Goal: Information Seeking & Learning: Learn about a topic

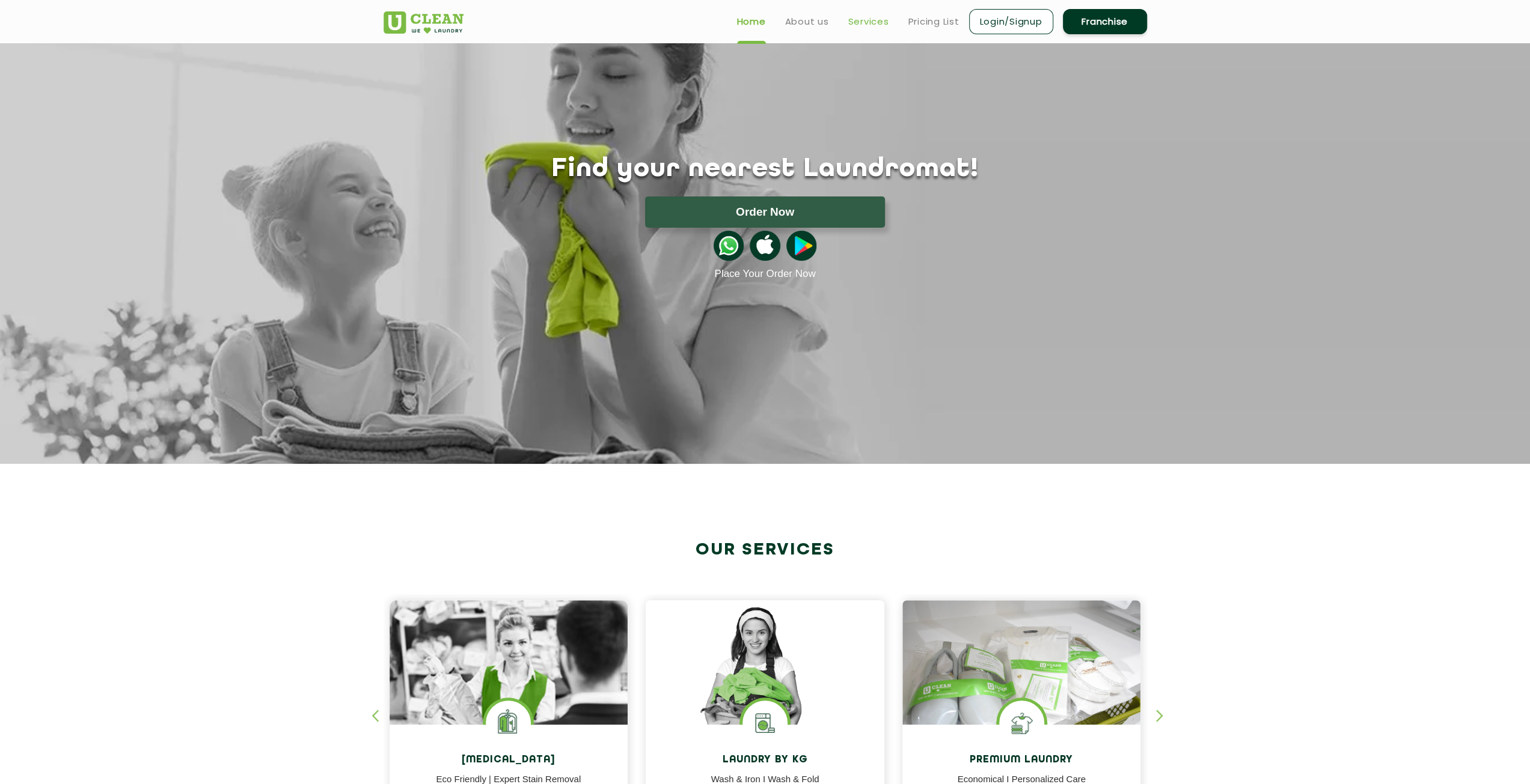
click at [863, 22] on link "Services" at bounding box center [869, 21] width 41 height 15
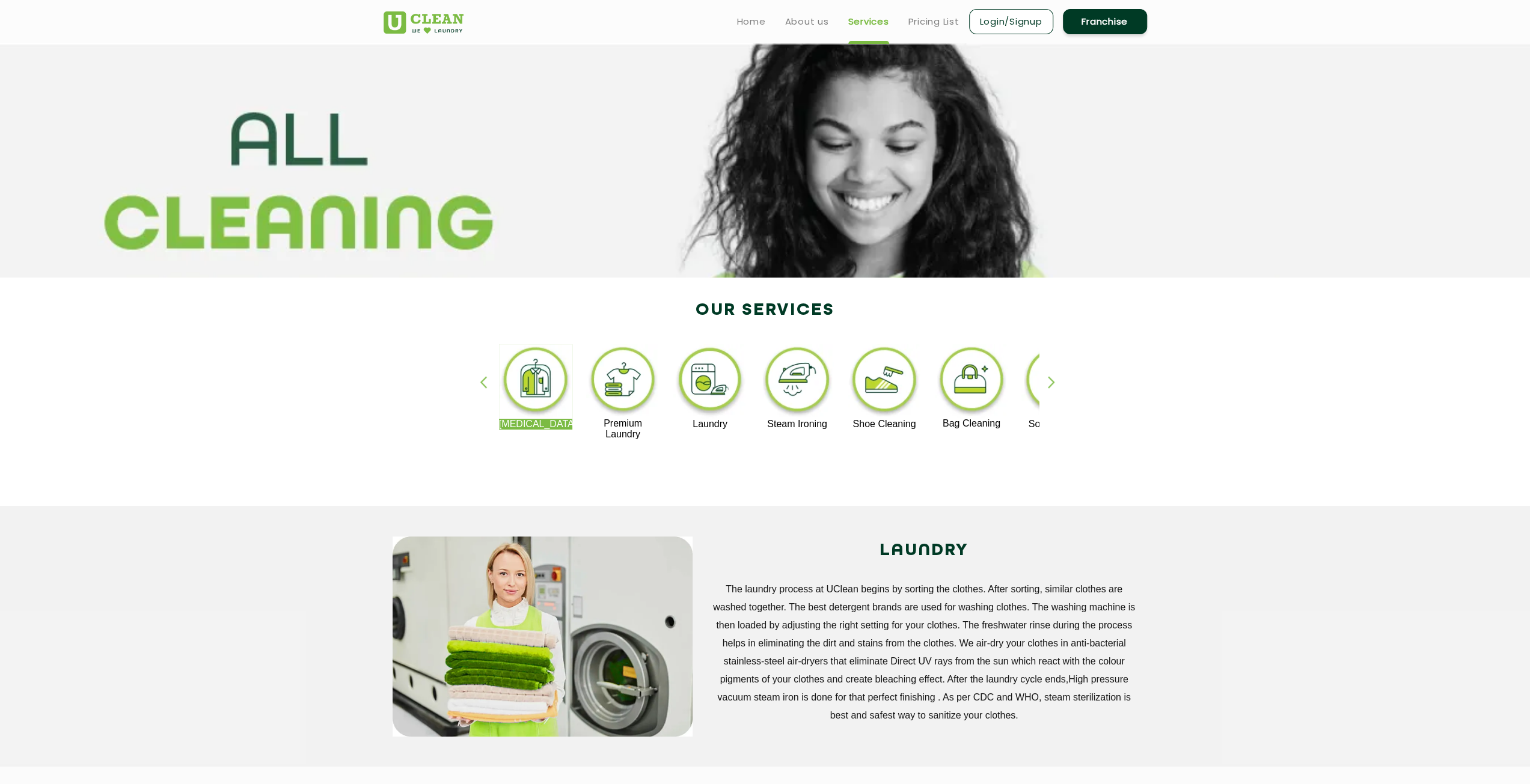
click at [929, 13] on ul "Home About us Services Pricing List Login/Signup Franchise" at bounding box center [938, 21] width 420 height 28
click at [927, 20] on link "Pricing List" at bounding box center [934, 21] width 51 height 15
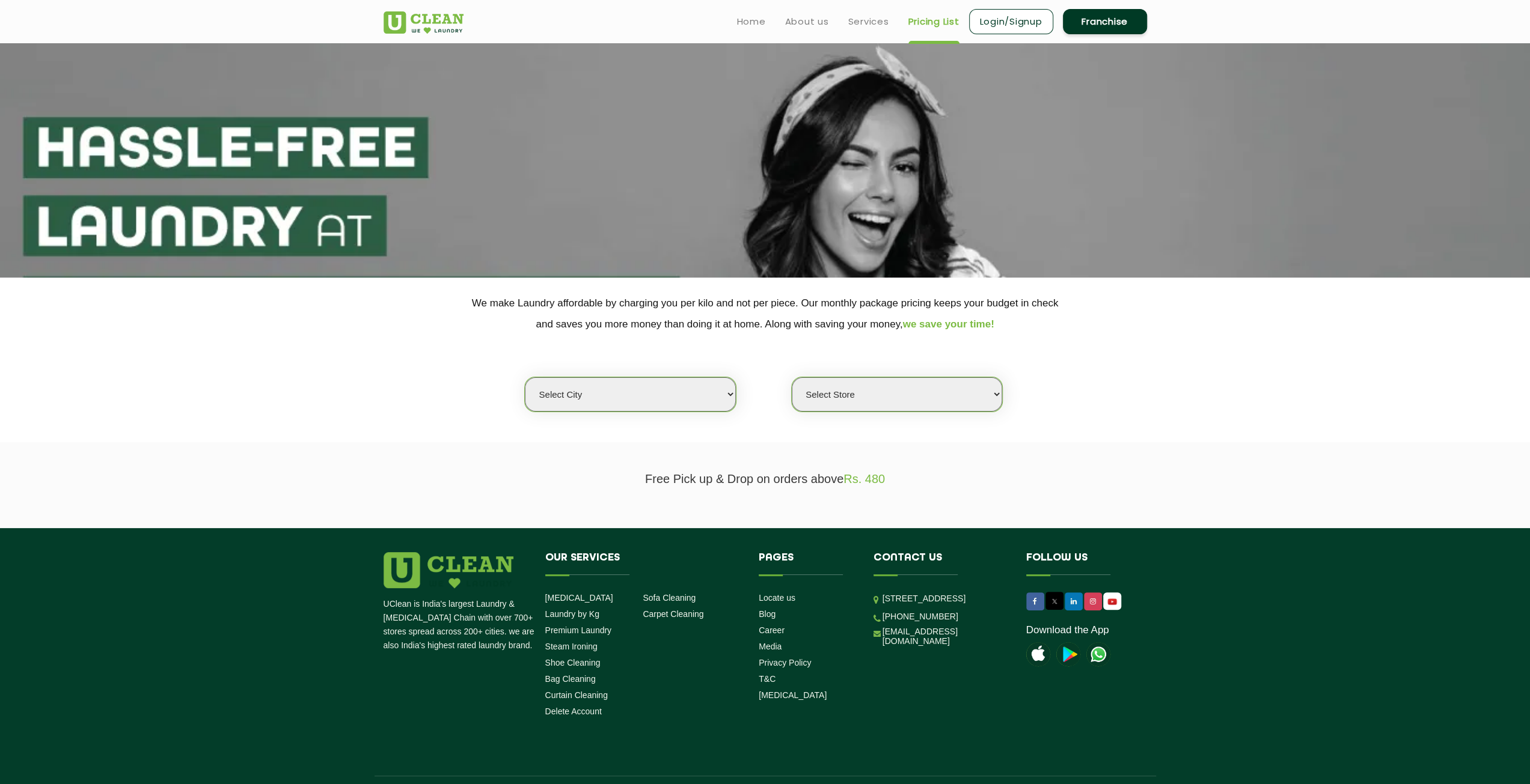
click at [681, 402] on select "Select city [GEOGRAPHIC_DATA] [GEOGRAPHIC_DATA] [GEOGRAPHIC_DATA] [GEOGRAPHIC_D…" at bounding box center [630, 394] width 211 height 34
select select "27"
click at [525, 377] on select "Select city [GEOGRAPHIC_DATA] [GEOGRAPHIC_DATA] [GEOGRAPHIC_DATA] [GEOGRAPHIC_D…" at bounding box center [630, 394] width 211 height 34
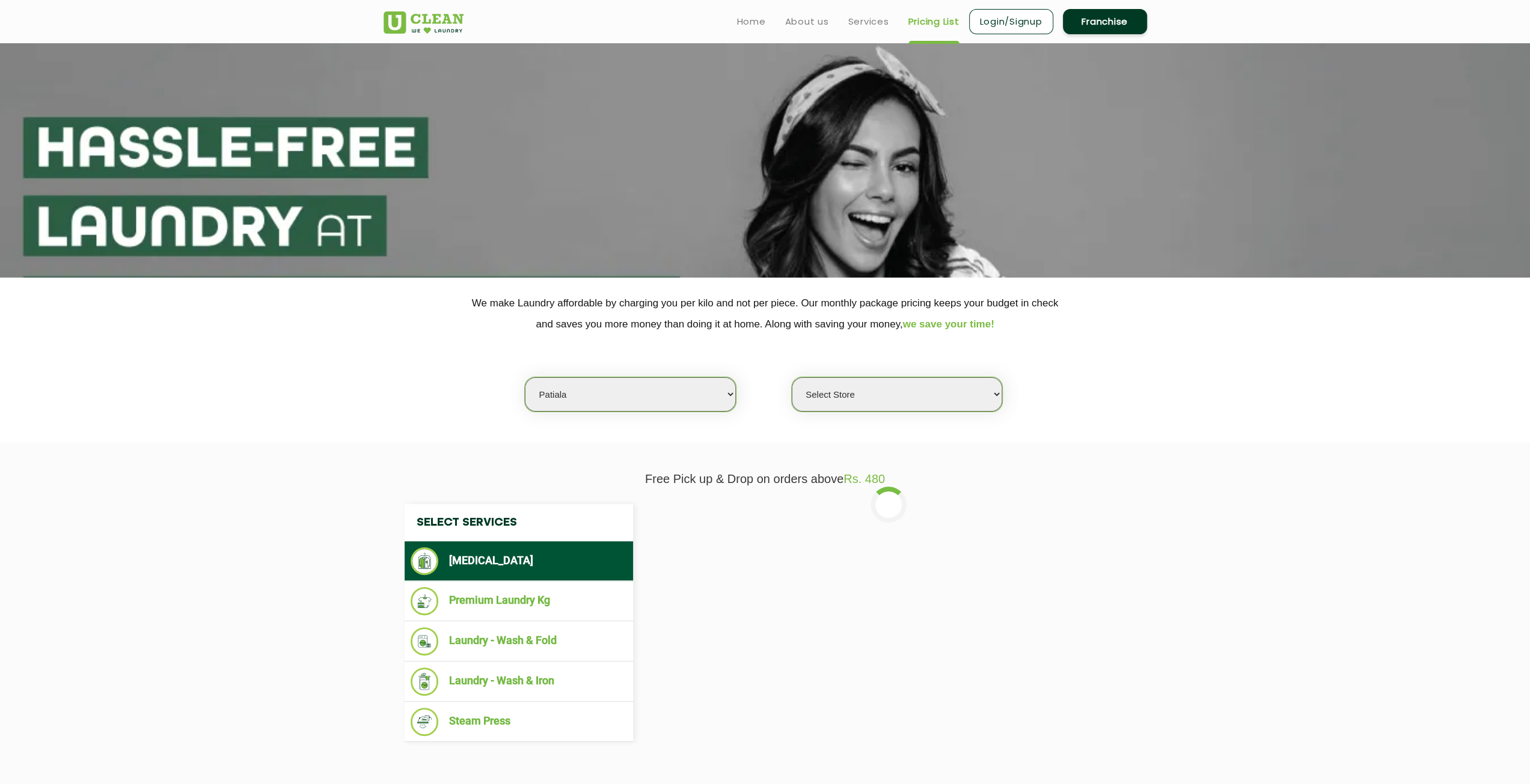
click at [891, 392] on select "Select Store UClean Patiala [PERSON_NAME] Enclave [GEOGRAPHIC_DATA]" at bounding box center [897, 394] width 211 height 34
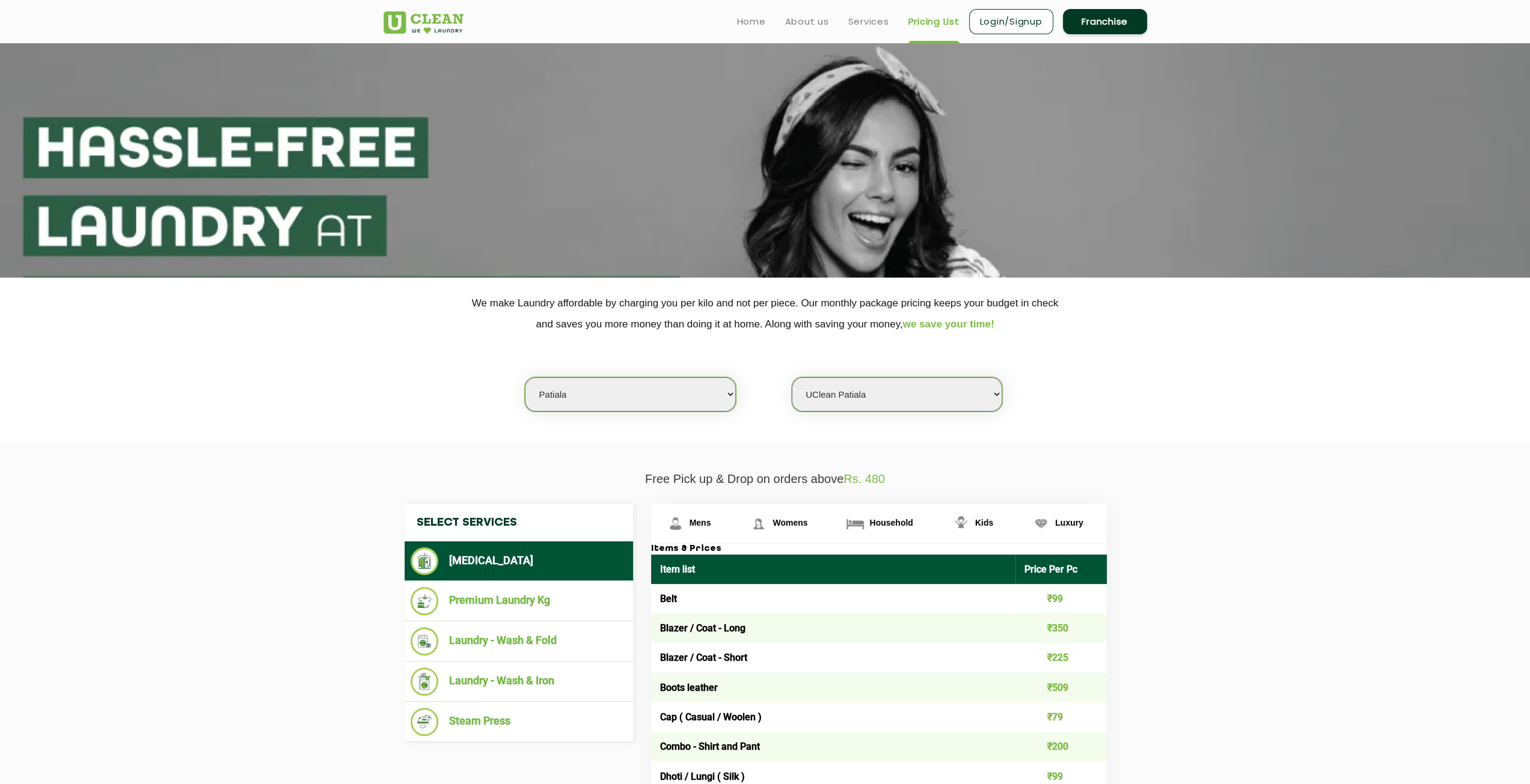
click at [792, 377] on select "Select Store UClean Patiala [PERSON_NAME] Enclave [GEOGRAPHIC_DATA]" at bounding box center [897, 394] width 211 height 34
click at [923, 392] on select "Select Store UClean Patiala [PERSON_NAME] Enclave [GEOGRAPHIC_DATA]" at bounding box center [897, 394] width 211 height 34
click at [792, 377] on select "Select Store UClean Patiala [PERSON_NAME] Enclave [GEOGRAPHIC_DATA]" at bounding box center [897, 394] width 211 height 34
click at [892, 398] on select "Select Store UClean Patiala [PERSON_NAME] Enclave [GEOGRAPHIC_DATA]" at bounding box center [897, 394] width 211 height 34
click at [792, 377] on select "Select Store UClean Patiala [PERSON_NAME] Enclave [GEOGRAPHIC_DATA]" at bounding box center [897, 394] width 211 height 34
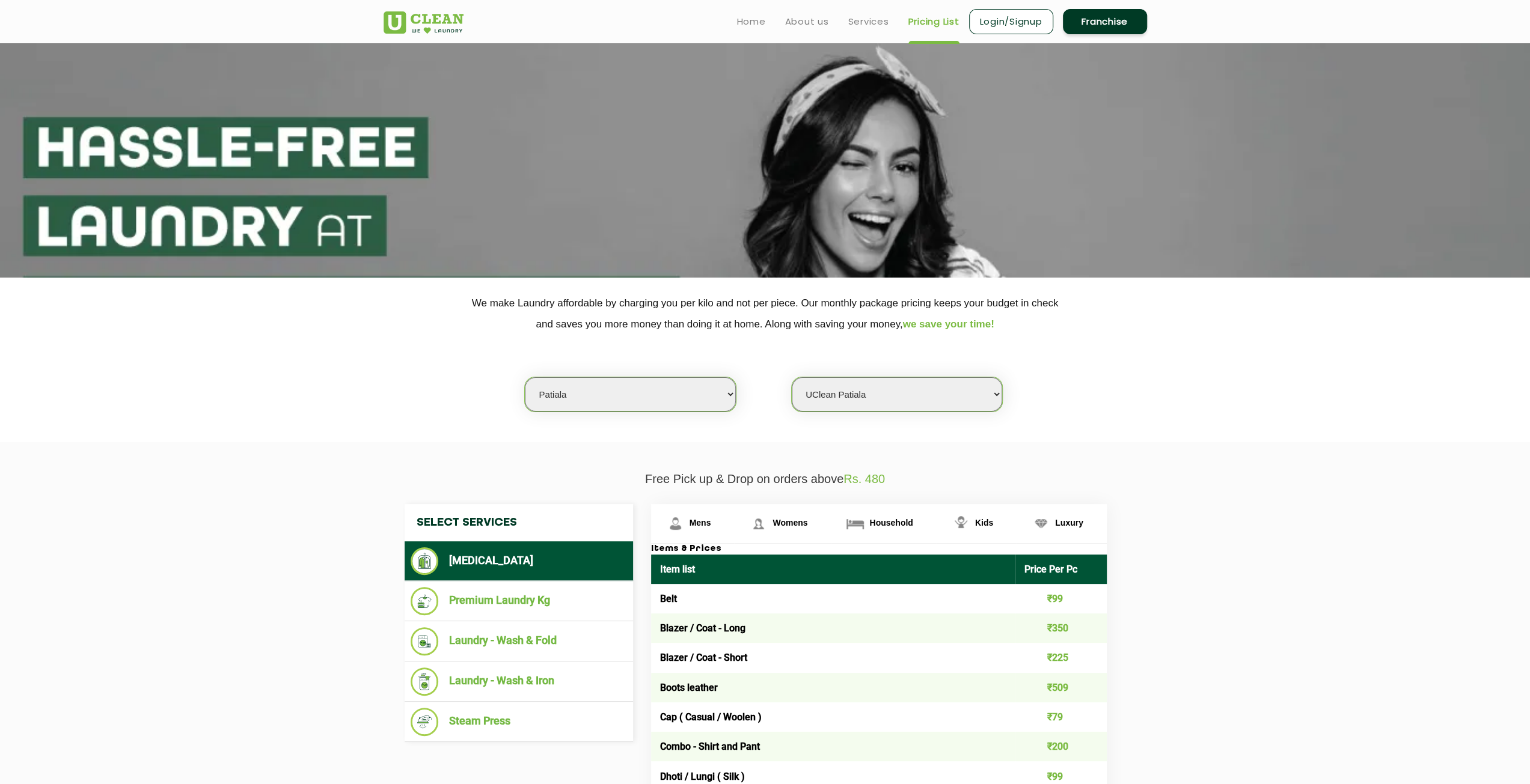
click at [517, 595] on li "Premium Laundry Kg" at bounding box center [519, 601] width 217 height 28
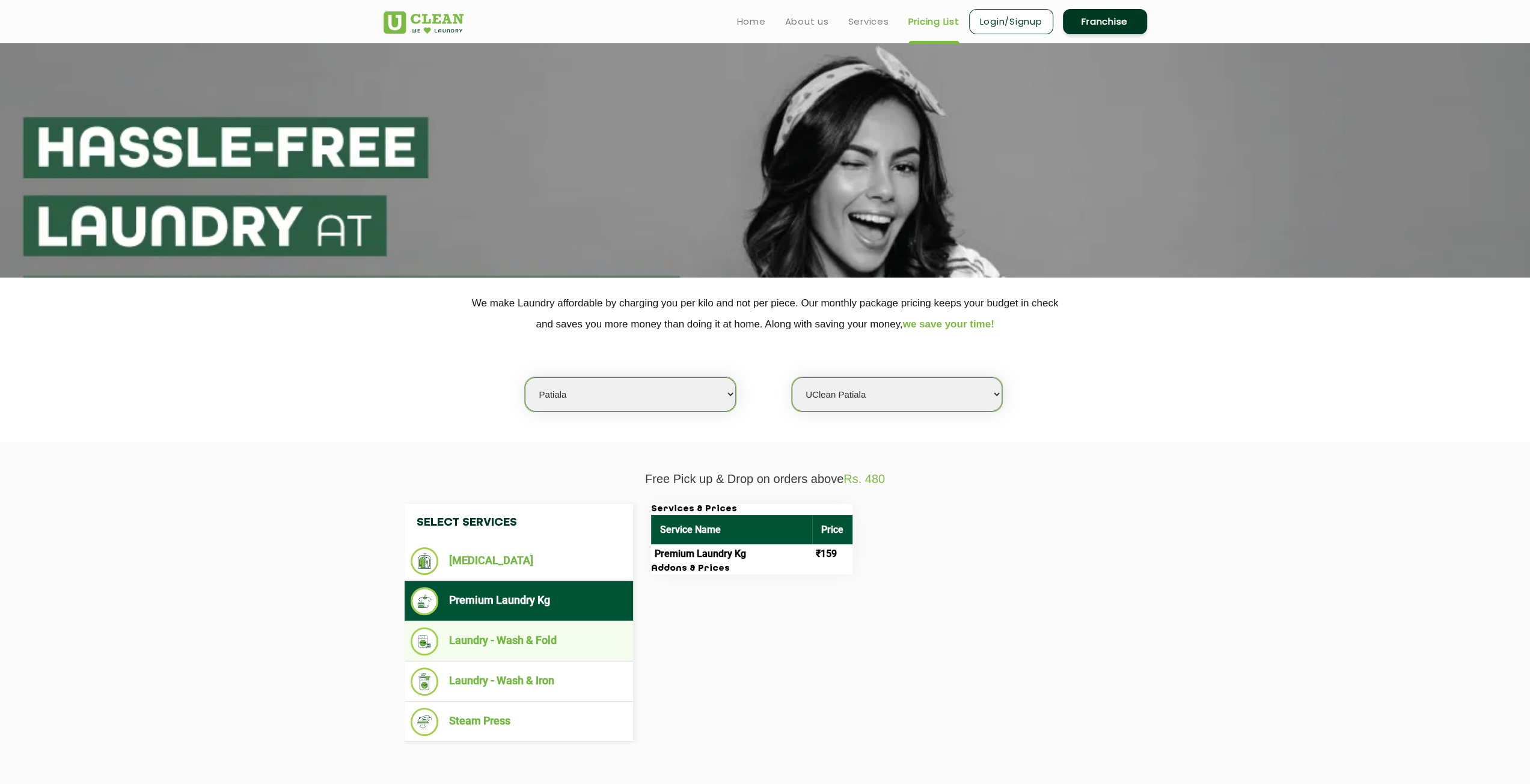
click at [520, 634] on li "Laundry - Wash & Fold" at bounding box center [519, 641] width 217 height 28
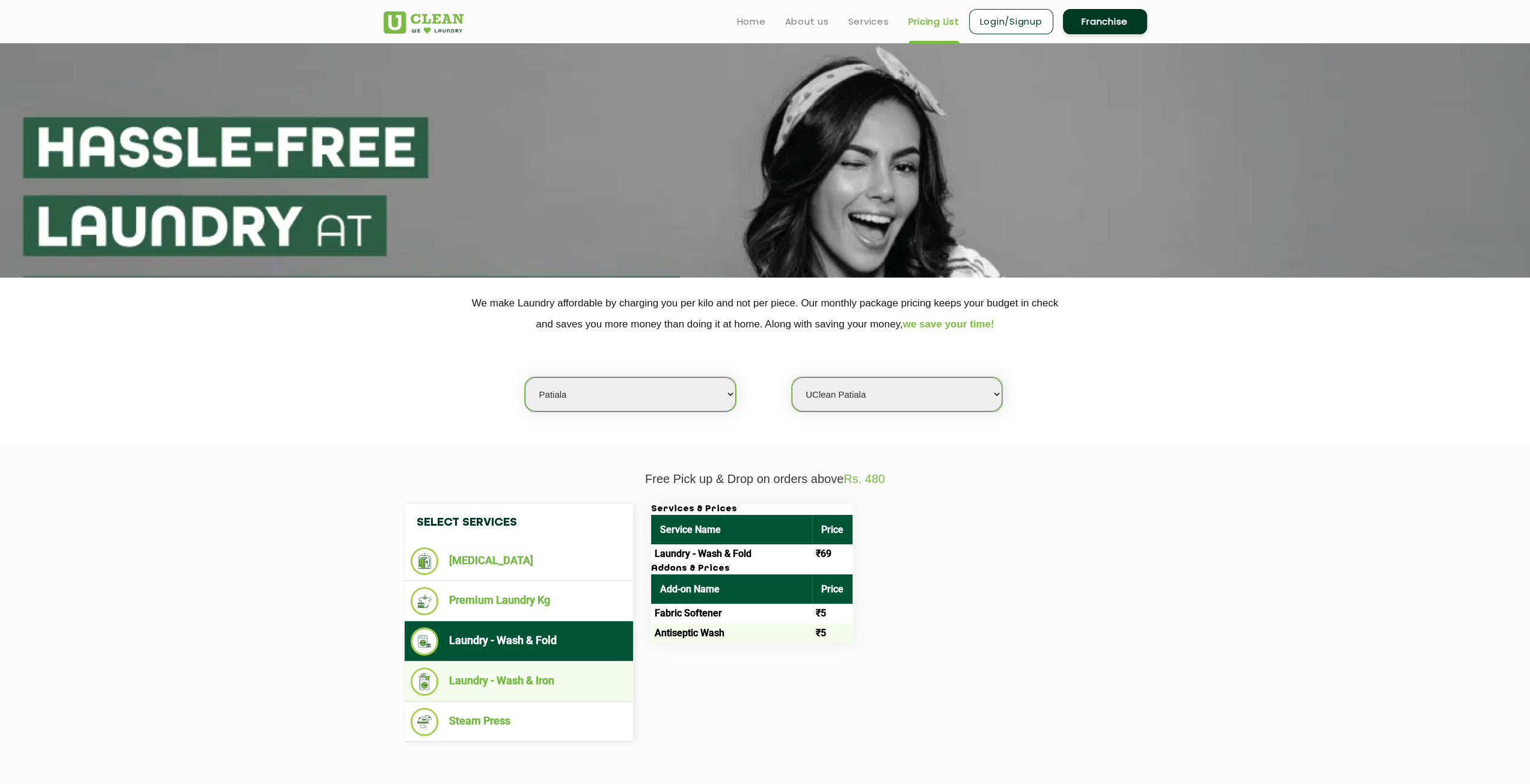
click at [513, 684] on li "Laundry - Wash & Iron" at bounding box center [519, 681] width 217 height 28
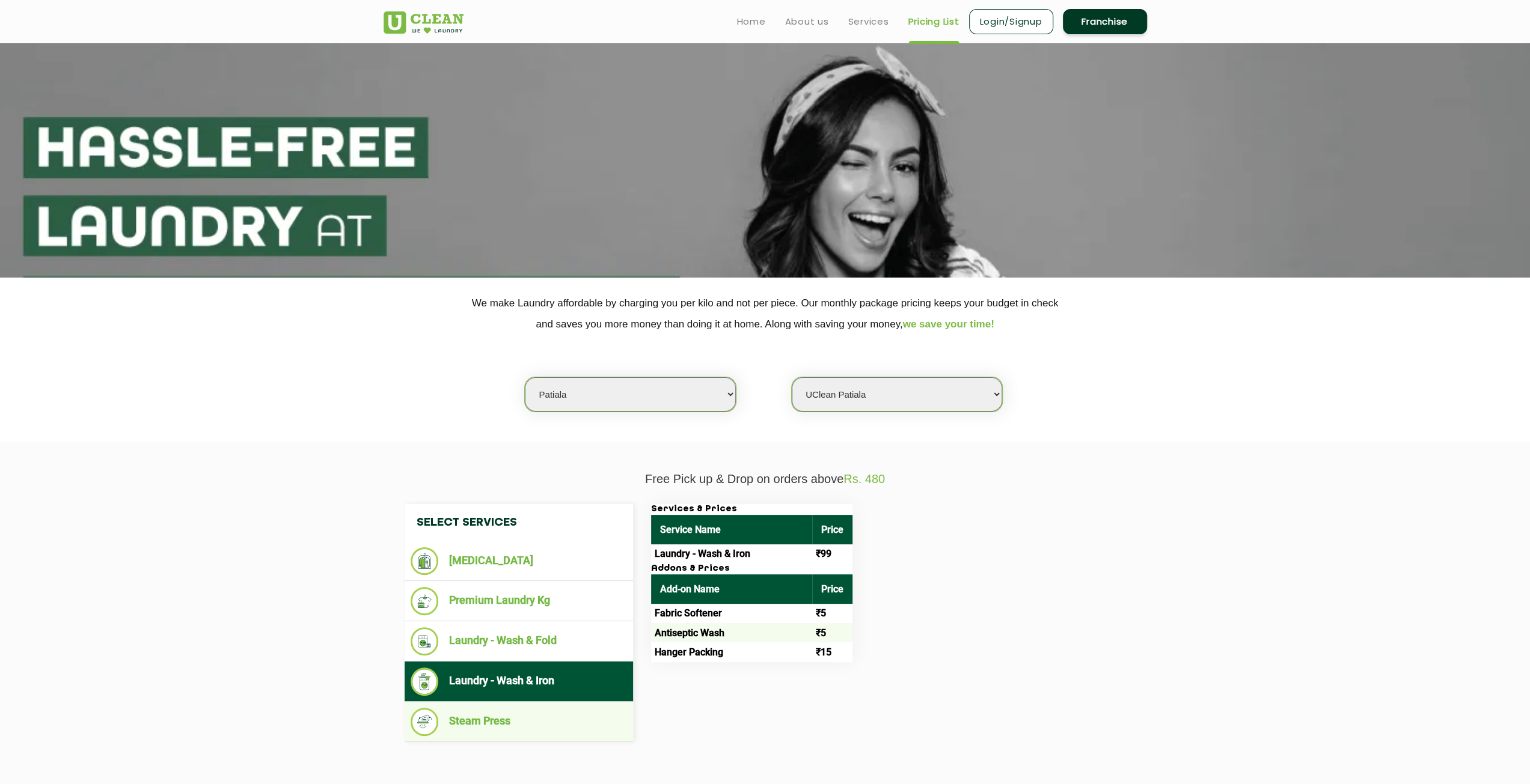
click at [493, 715] on li "Steam Press" at bounding box center [519, 721] width 217 height 28
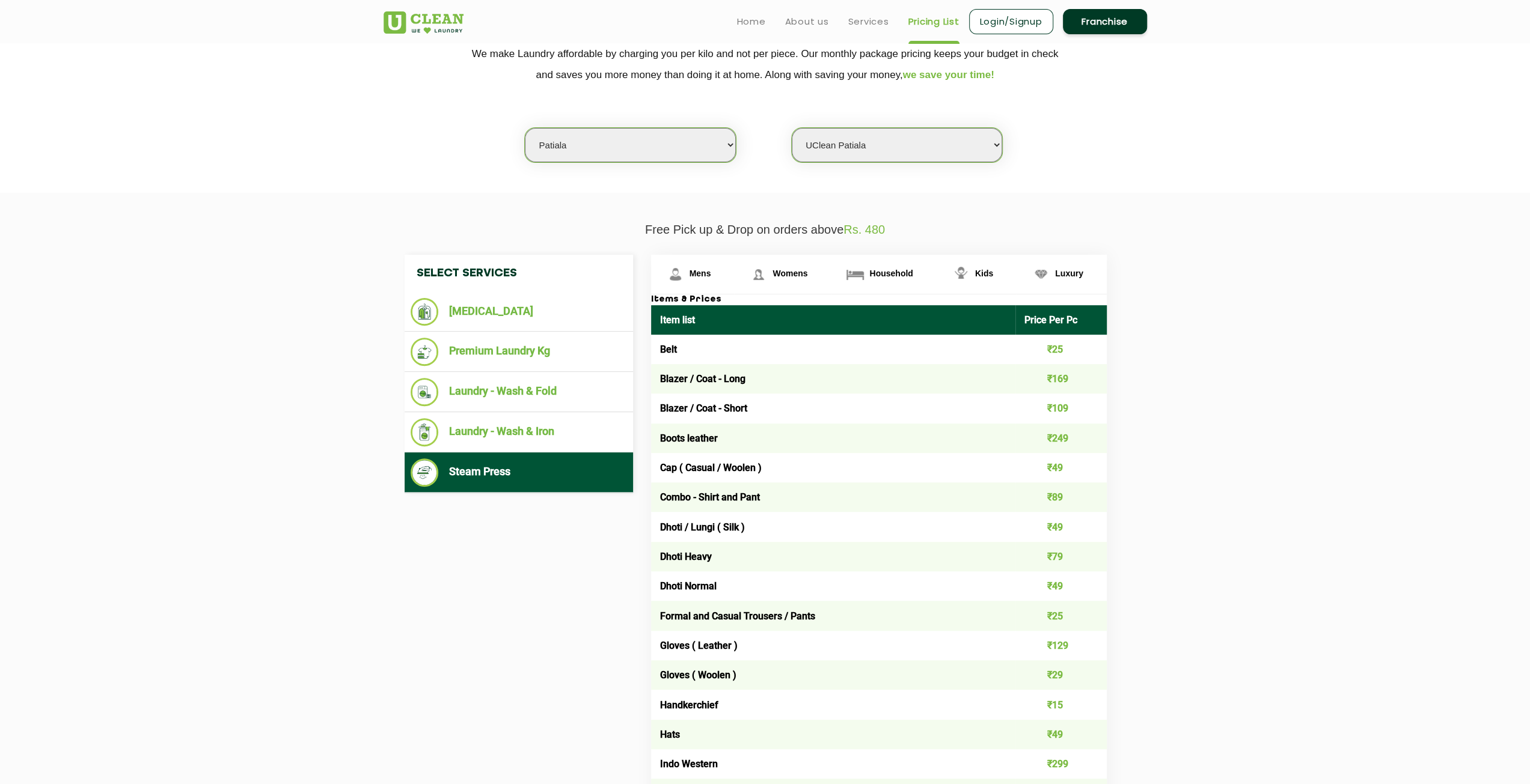
scroll to position [361, 0]
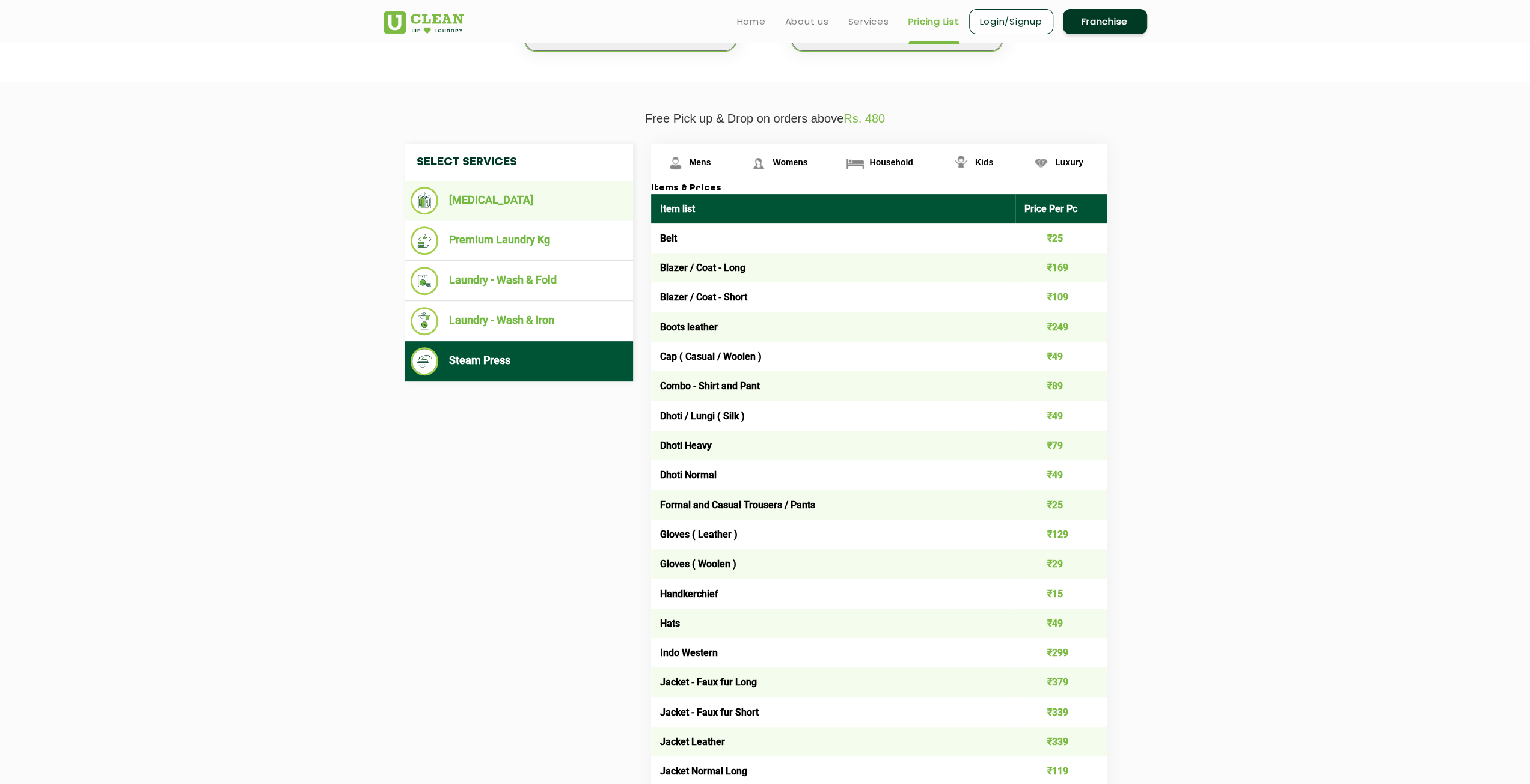
click at [532, 184] on ul "[MEDICAL_DATA]" at bounding box center [519, 200] width 229 height 39
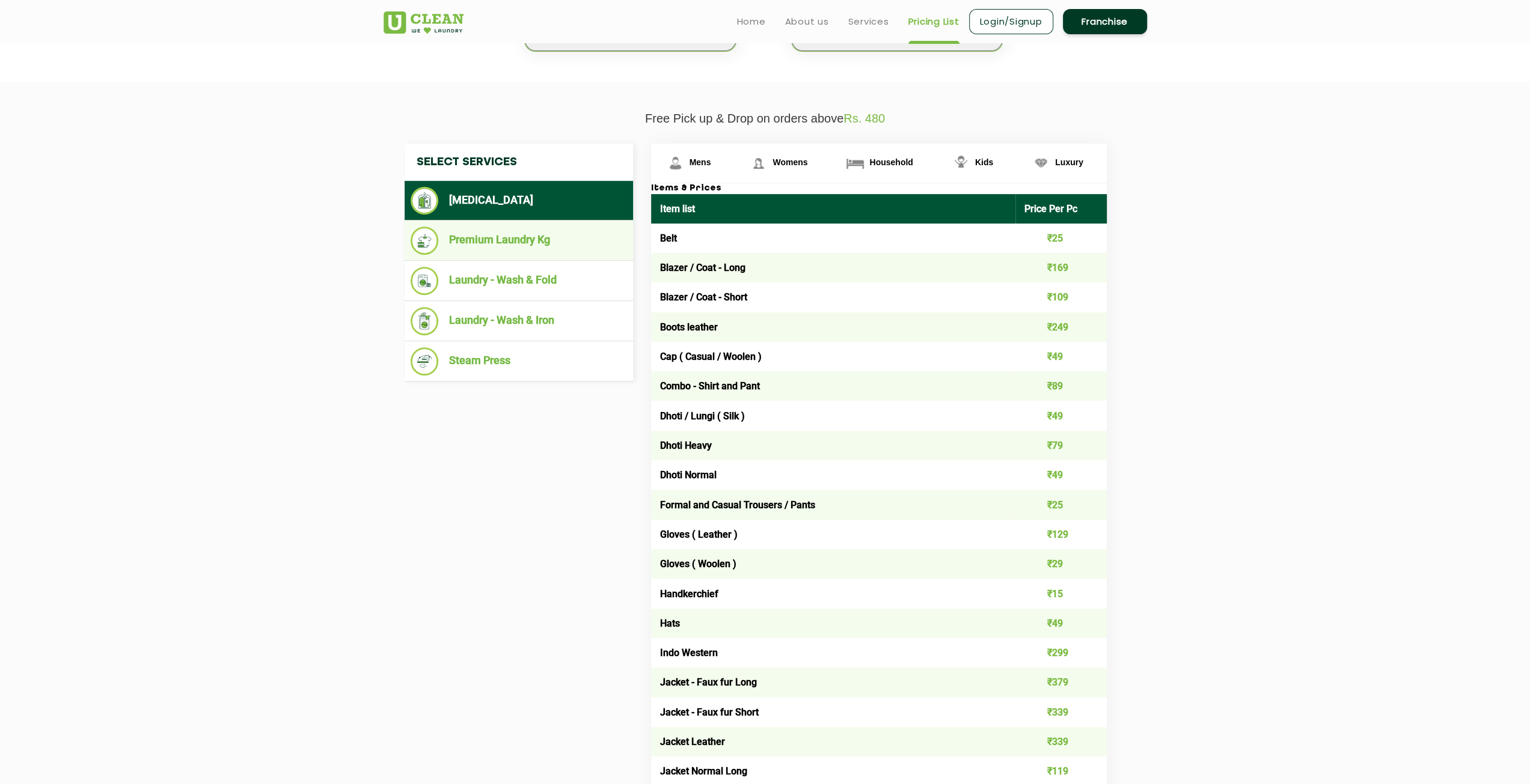
click at [546, 236] on li "Premium Laundry Kg" at bounding box center [519, 240] width 217 height 28
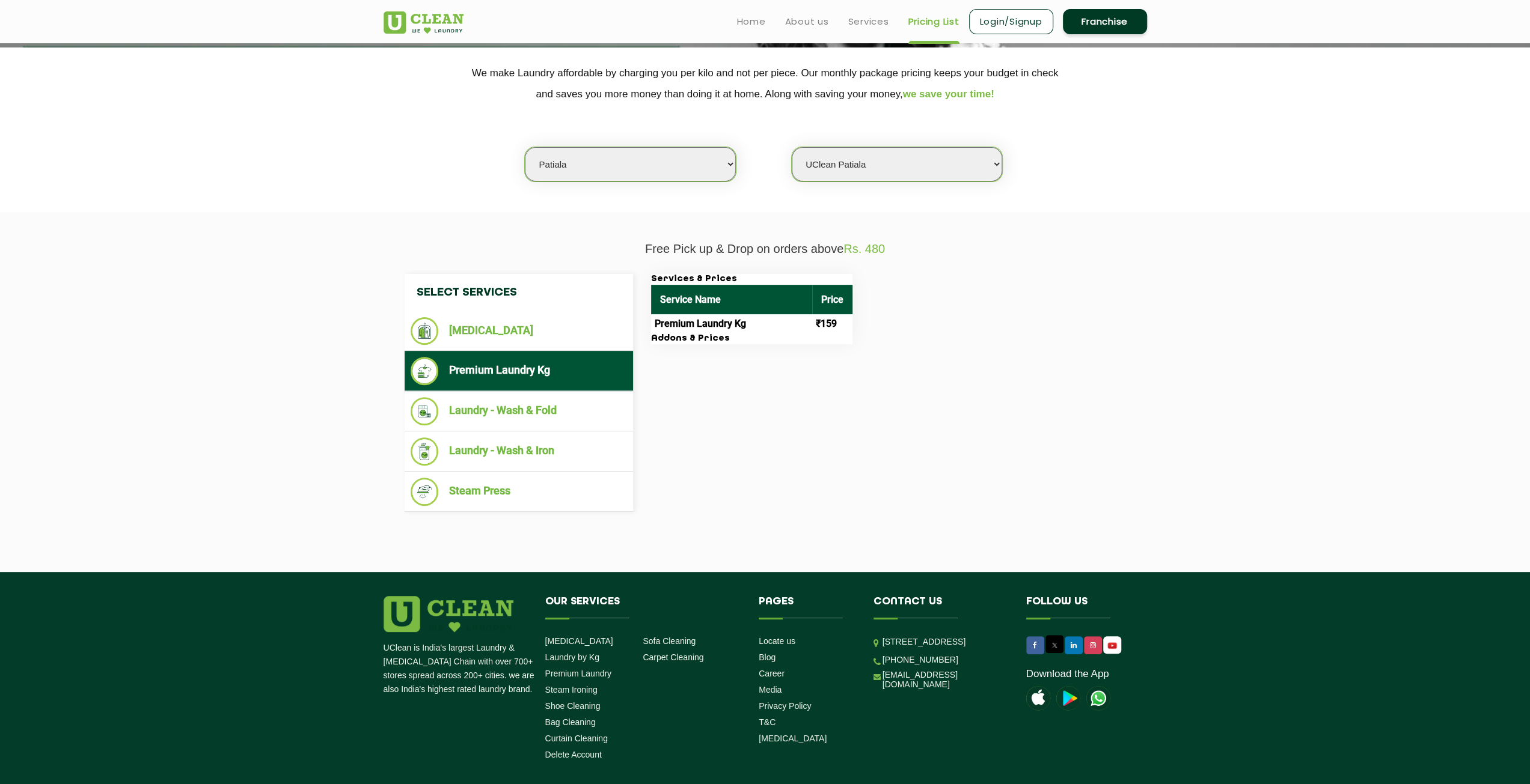
scroll to position [0, 0]
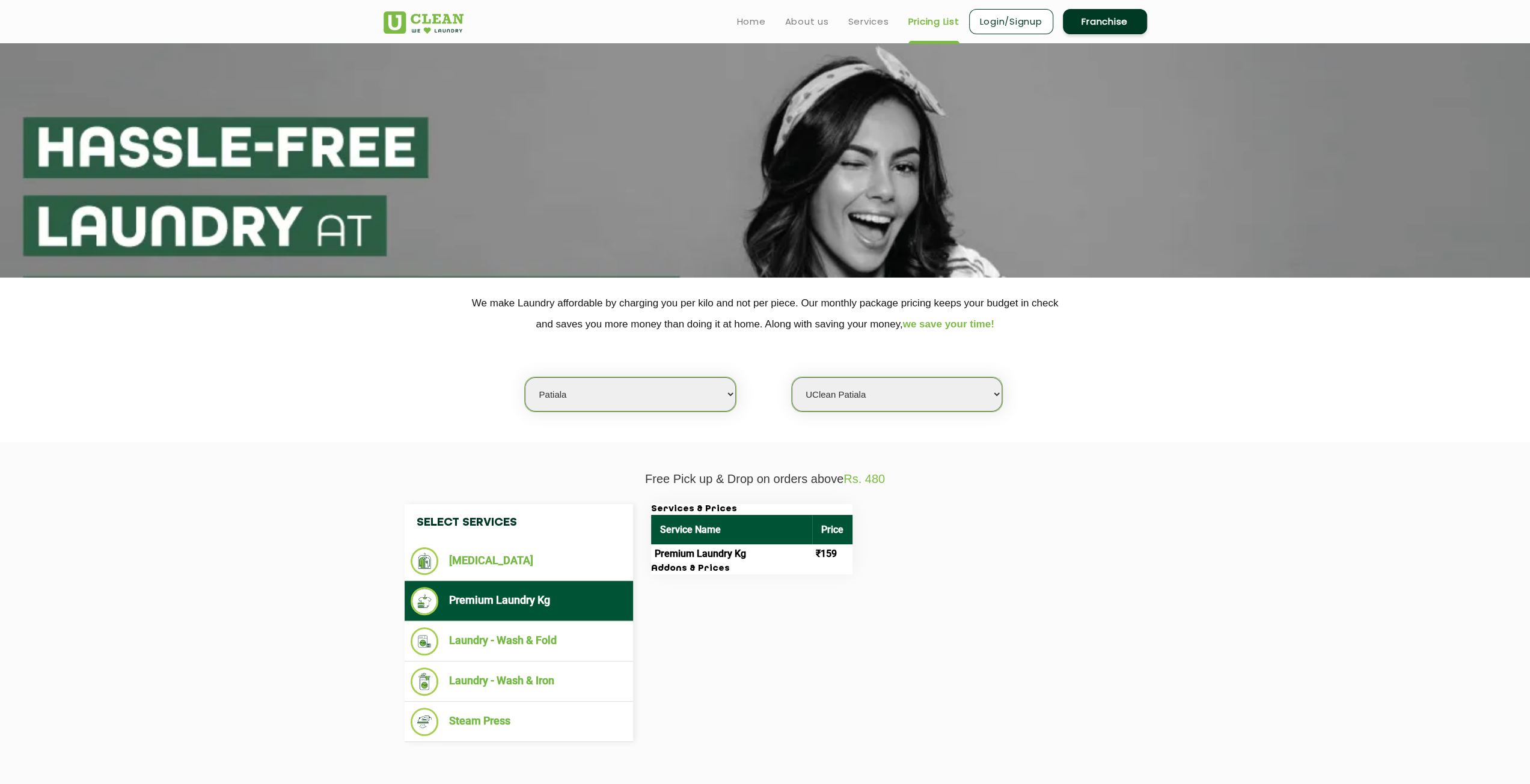
click at [875, 402] on select "Select Store UClean Patiala [PERSON_NAME] Enclave [GEOGRAPHIC_DATA]" at bounding box center [897, 394] width 211 height 34
click at [792, 377] on select "Select Store UClean Patiala [PERSON_NAME] Enclave [GEOGRAPHIC_DATA]" at bounding box center [897, 394] width 211 height 34
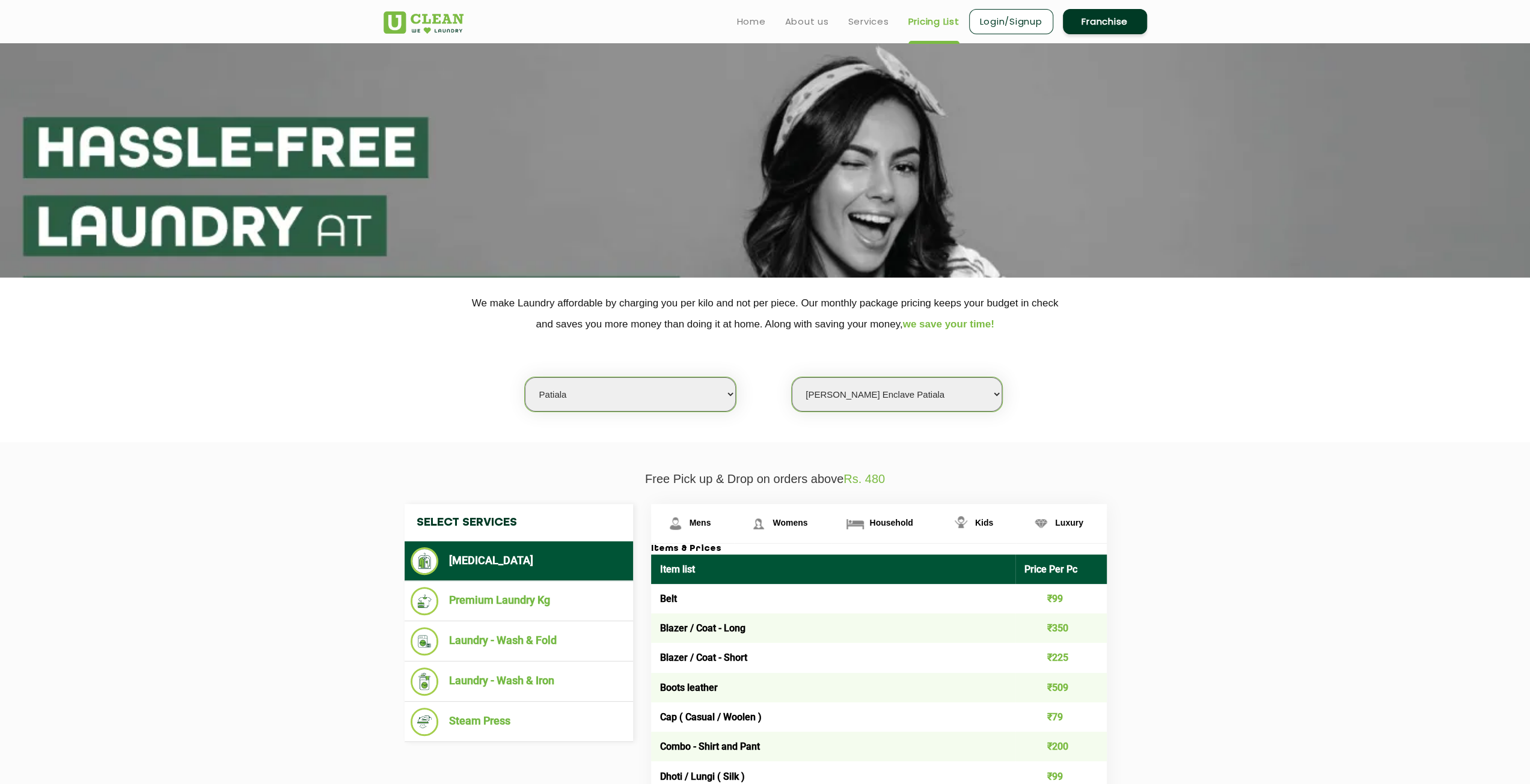
drag, startPoint x: 945, startPoint y: 386, endPoint x: 920, endPoint y: 409, distance: 34.0
click at [945, 386] on select "Select Store UClean Patiala [PERSON_NAME] Enclave [GEOGRAPHIC_DATA]" at bounding box center [897, 394] width 211 height 34
select select "66"
click at [792, 377] on select "Select Store UClean Patiala [PERSON_NAME] Enclave [GEOGRAPHIC_DATA]" at bounding box center [897, 394] width 211 height 34
